Goal: Task Accomplishment & Management: Manage account settings

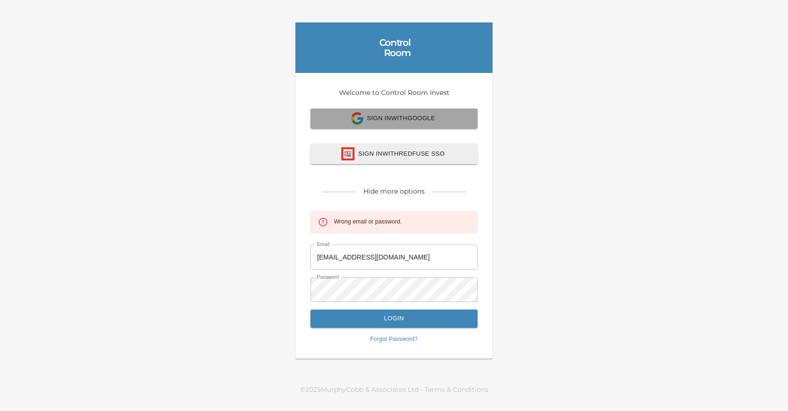
click at [365, 117] on span "Sign In with Google" at bounding box center [394, 118] width 146 height 13
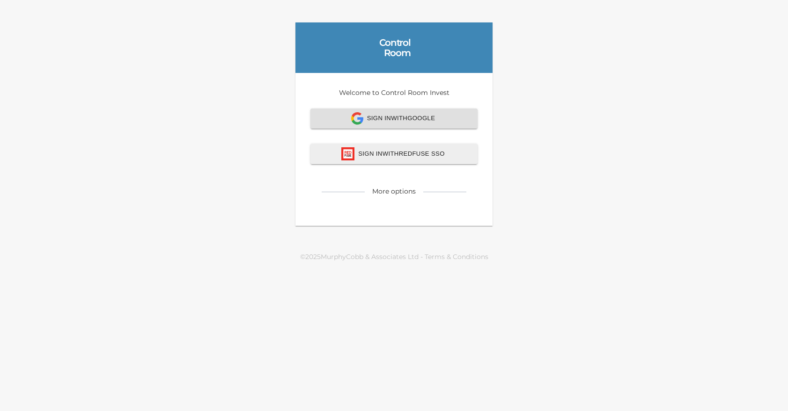
click at [389, 122] on span "Sign In with Google" at bounding box center [394, 118] width 146 height 13
click at [417, 118] on span "Sign In with Google" at bounding box center [394, 118] width 146 height 13
click at [368, 123] on span "Sign In with Google" at bounding box center [394, 118] width 146 height 13
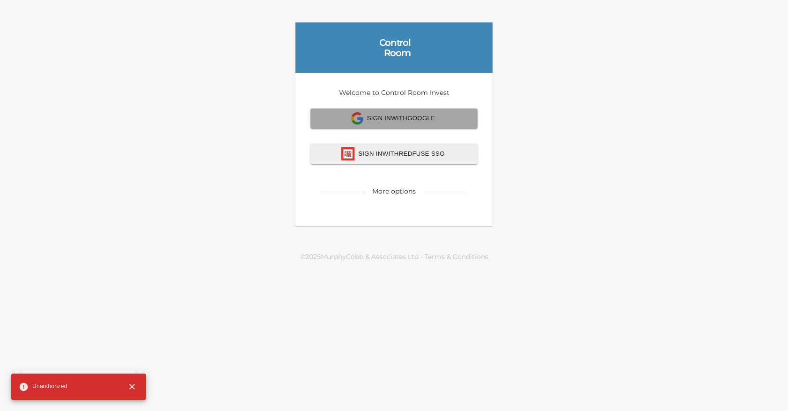
click at [439, 119] on span "Sign In with Google" at bounding box center [394, 118] width 146 height 13
